Goal: Obtain resource: Obtain resource

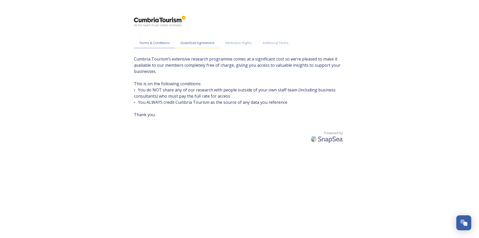
click at [199, 43] on span "Download Agreement" at bounding box center [198, 43] width 34 height 5
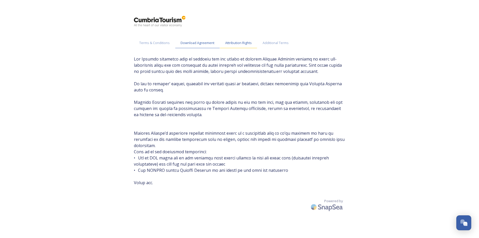
click at [236, 43] on span "Attribution Rights" at bounding box center [238, 43] width 27 height 5
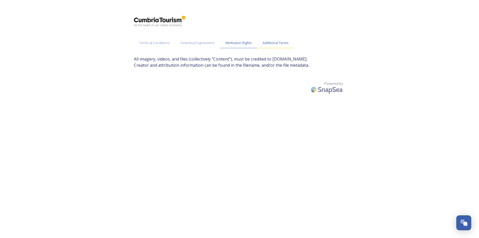
click at [273, 43] on span "Additional Terms" at bounding box center [276, 43] width 26 height 5
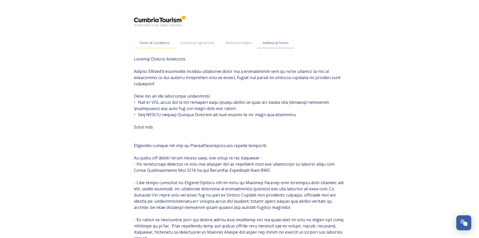
click at [161, 42] on span "Terms & Conditions" at bounding box center [154, 43] width 30 height 5
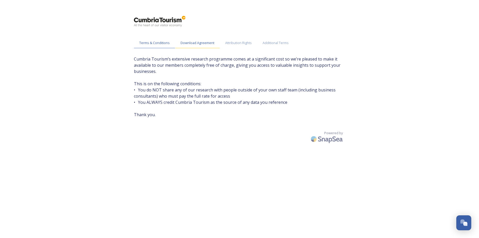
click at [183, 46] on div "Download Agreement" at bounding box center [197, 43] width 45 height 11
